Goal: Transaction & Acquisition: Obtain resource

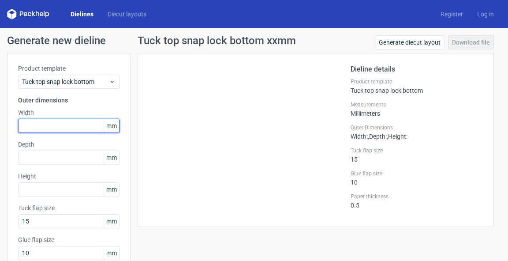
click at [48, 131] on input "text" at bounding box center [68, 126] width 101 height 14
type input "77"
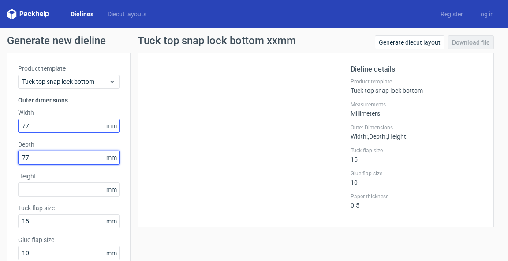
type input "77"
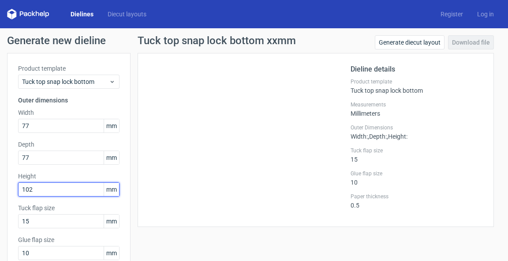
type input "102"
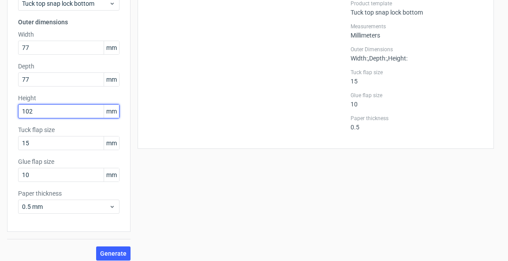
scroll to position [84, 0]
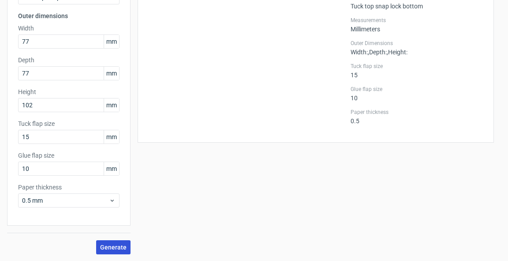
click at [118, 247] on span "Generate" at bounding box center [113, 247] width 26 height 6
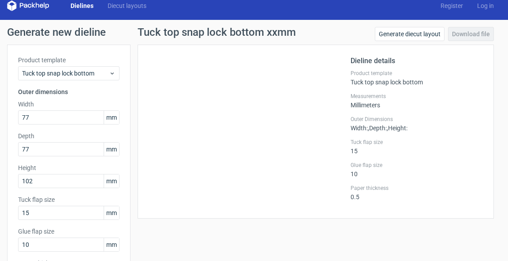
scroll to position [0, 0]
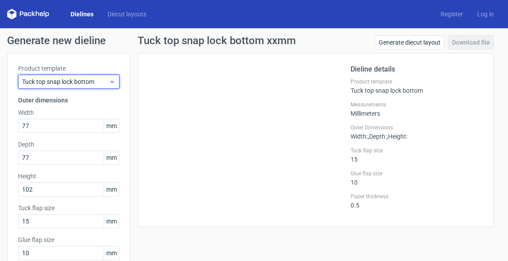
click at [113, 81] on icon at bounding box center [112, 81] width 7 height 7
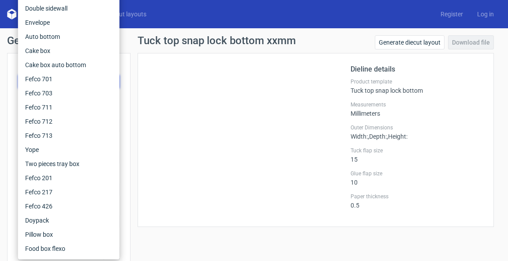
click at [194, 18] on div "Dielines Diecut layouts Register Log in" at bounding box center [254, 14] width 508 height 28
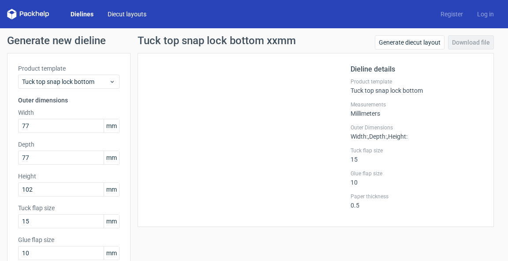
click at [130, 17] on link "Diecut layouts" at bounding box center [127, 14] width 53 height 9
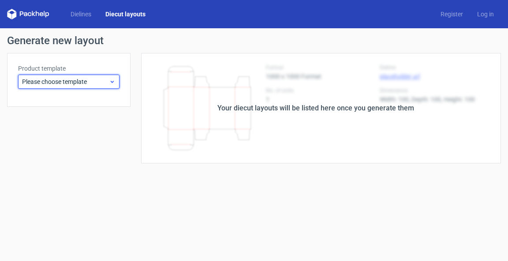
click at [68, 81] on span "Please choose template" at bounding box center [65, 81] width 87 height 9
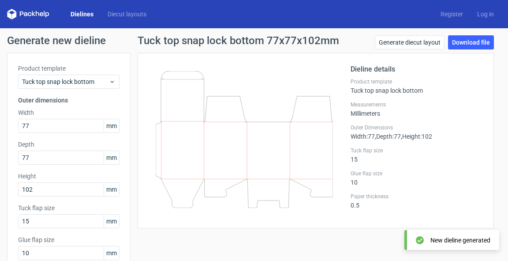
click at [75, 13] on link "Dielines" at bounding box center [82, 14] width 37 height 9
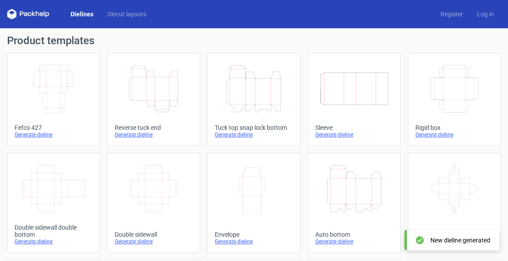
click at [134, 85] on icon "Height Depth Width" at bounding box center [153, 88] width 71 height 49
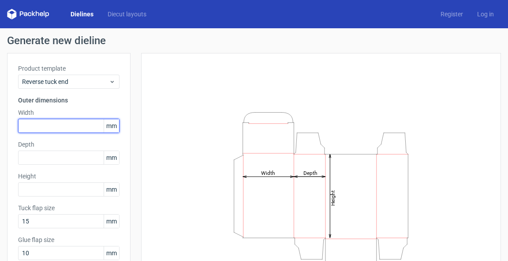
click at [35, 127] on input "text" at bounding box center [68, 126] width 101 height 14
type input "77"
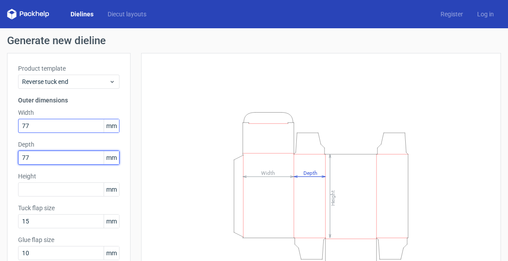
type input "77"
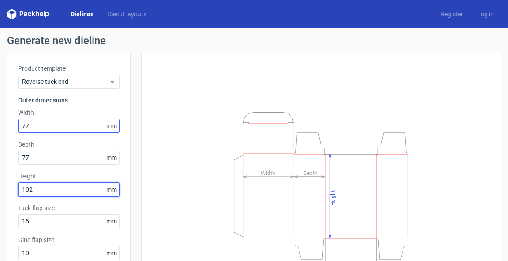
type input "102"
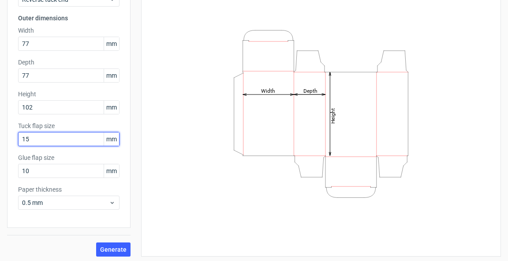
scroll to position [84, 0]
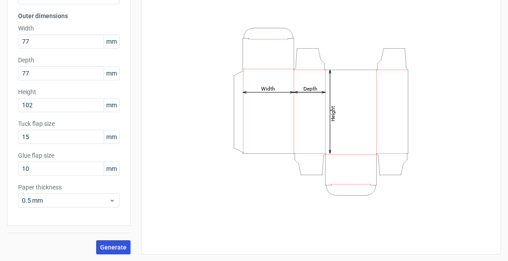
click at [115, 245] on span "Generate" at bounding box center [113, 247] width 26 height 6
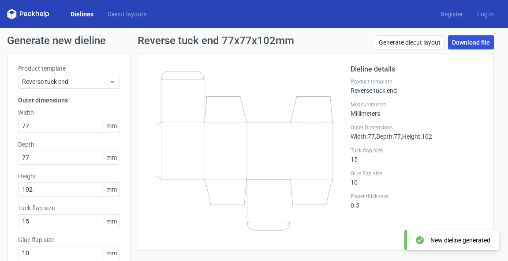
click at [474, 43] on link "Download file" at bounding box center [471, 42] width 46 height 14
